Goal: Information Seeking & Learning: Learn about a topic

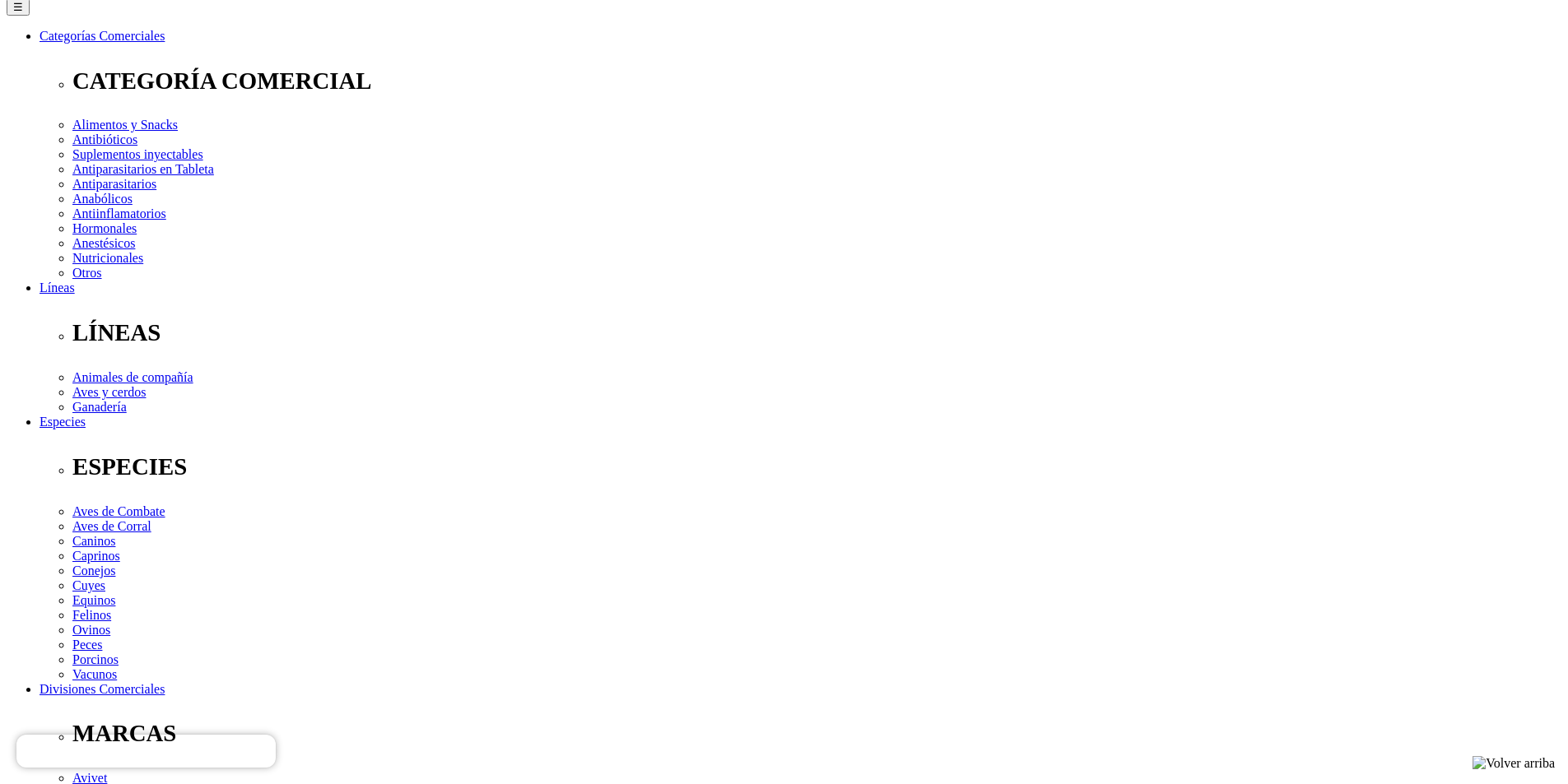
scroll to position [247, 0]
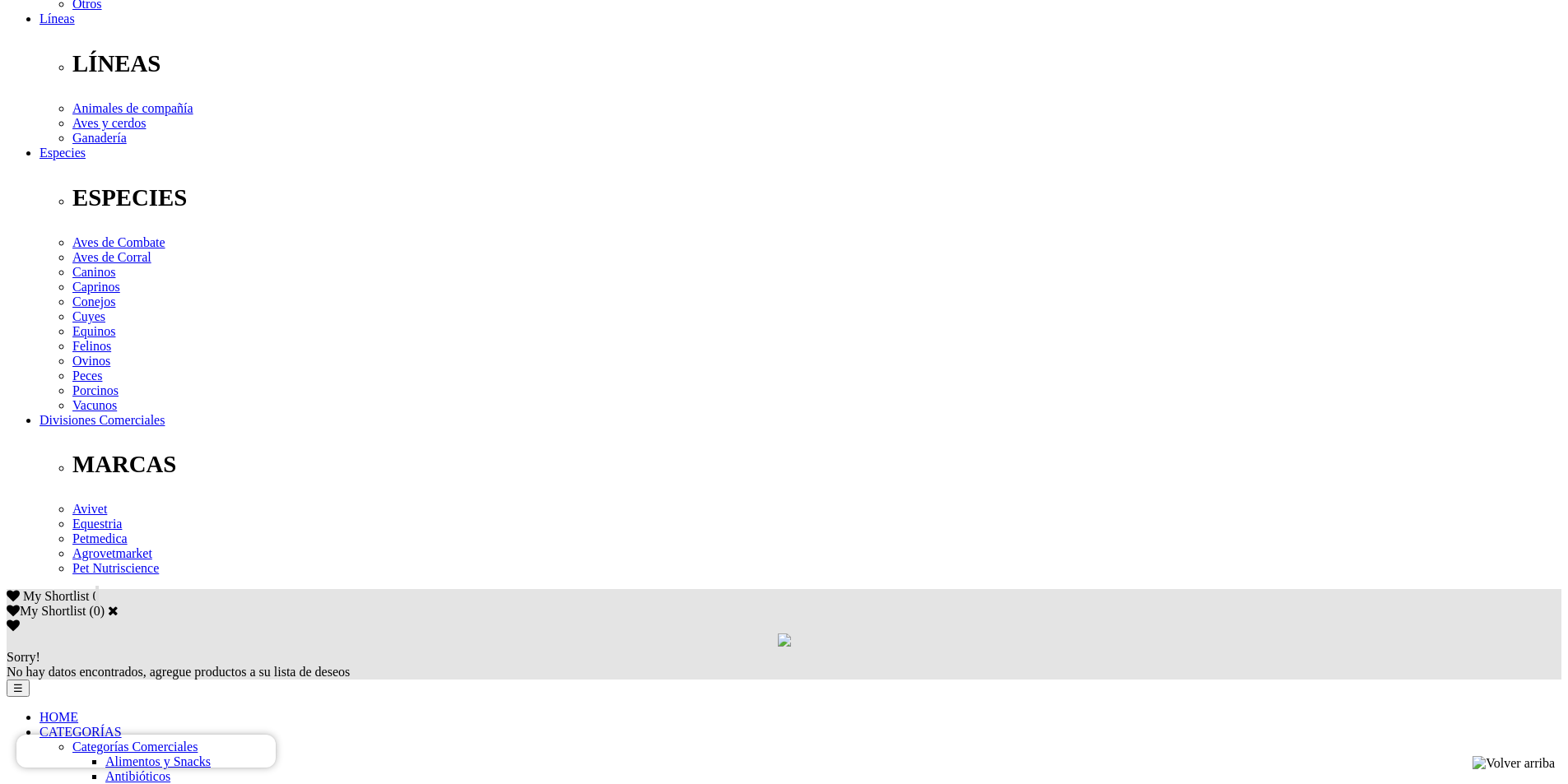
scroll to position [493, 0]
drag, startPoint x: 624, startPoint y: 333, endPoint x: 619, endPoint y: 318, distance: 15.8
drag, startPoint x: 331, startPoint y: 358, endPoint x: 406, endPoint y: 357, distance: 75.0
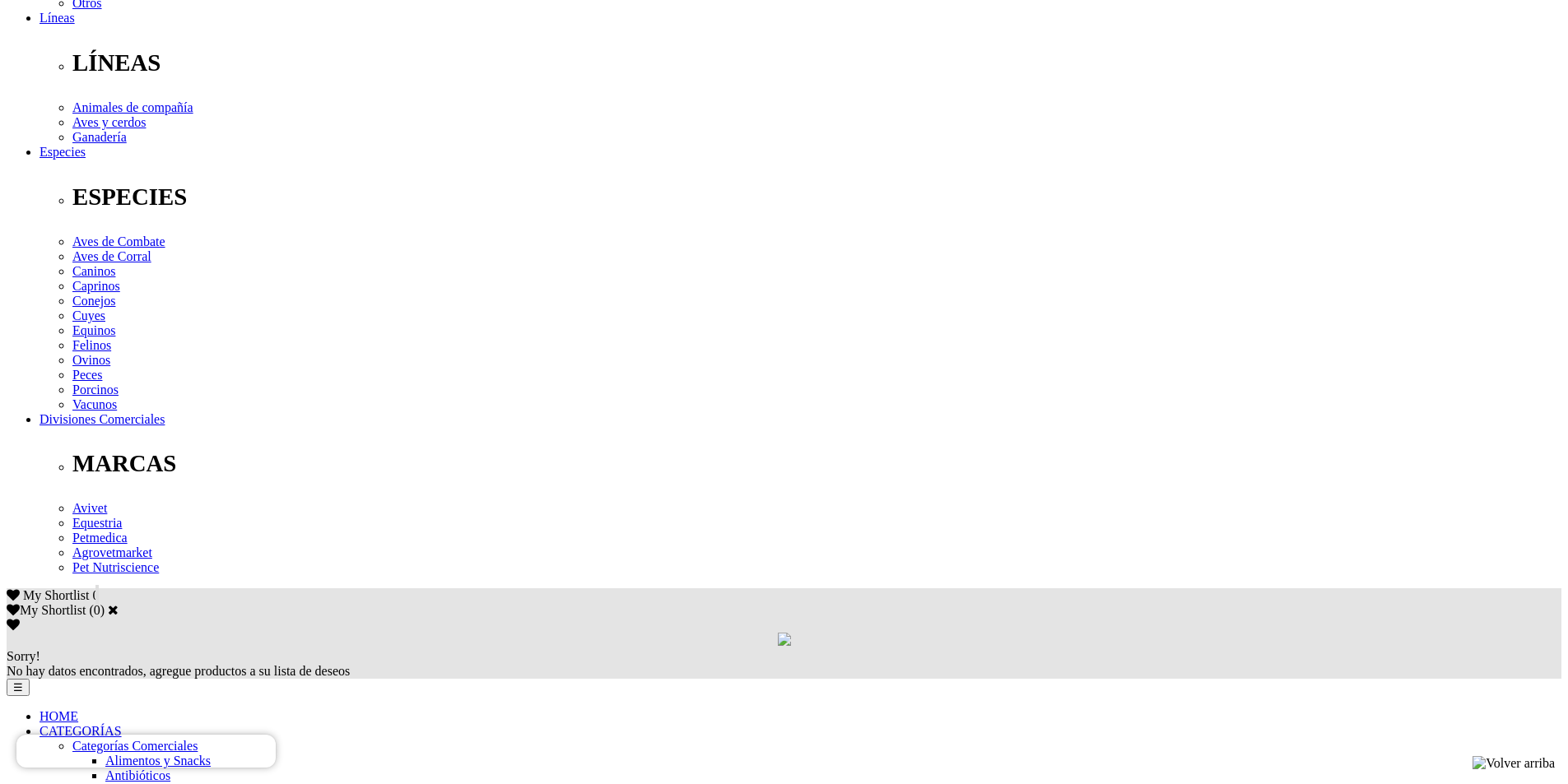
copy p "selamectina"
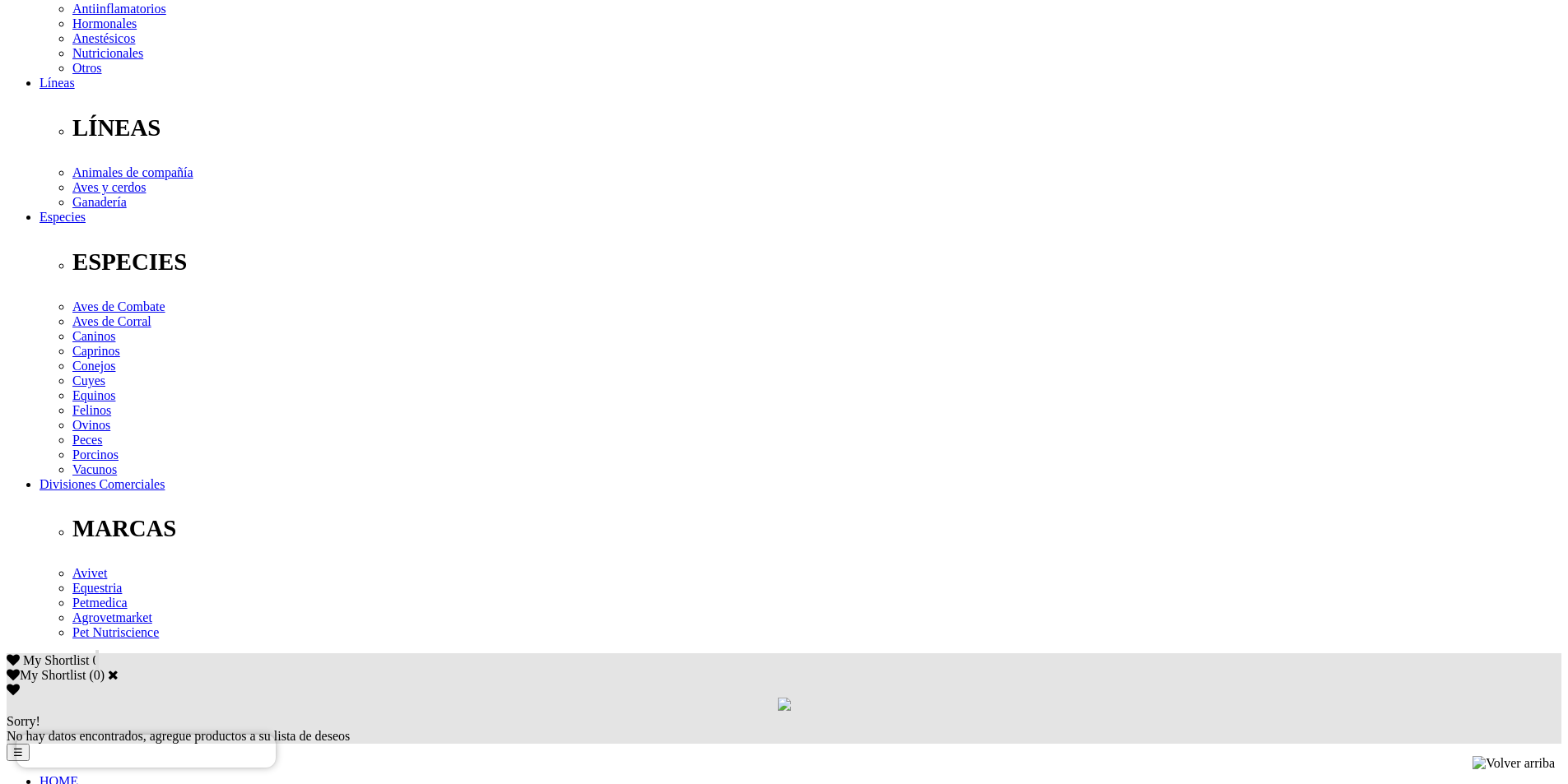
scroll to position [411, 0]
